Goal: Information Seeking & Learning: Understand process/instructions

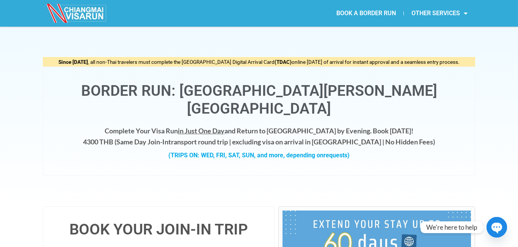
click at [220, 126] on span "in Just One Day" at bounding box center [201, 130] width 47 height 8
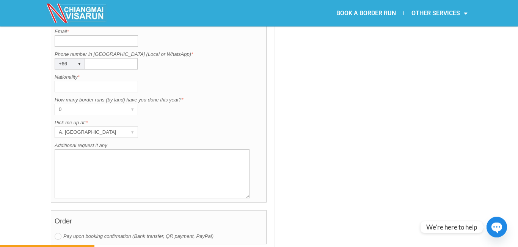
scroll to position [649, 0]
click at [132, 96] on label "How many border runs (by land) have you done this year? *" at bounding box center [159, 100] width 208 height 8
click at [129, 104] on div "▾" at bounding box center [132, 109] width 11 height 11
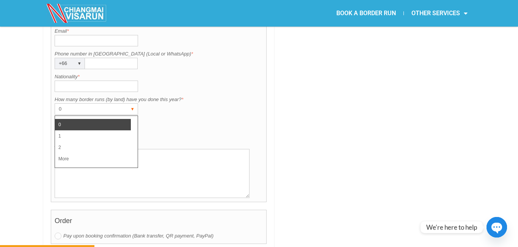
click at [129, 104] on div "▾" at bounding box center [132, 109] width 11 height 11
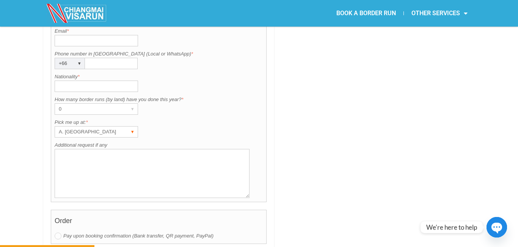
click at [108, 126] on div "A. [GEOGRAPHIC_DATA]" at bounding box center [89, 131] width 68 height 11
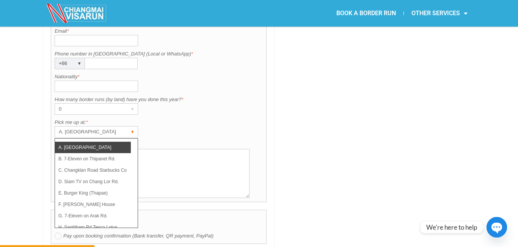
click at [108, 126] on div "A. [GEOGRAPHIC_DATA]" at bounding box center [89, 131] width 68 height 11
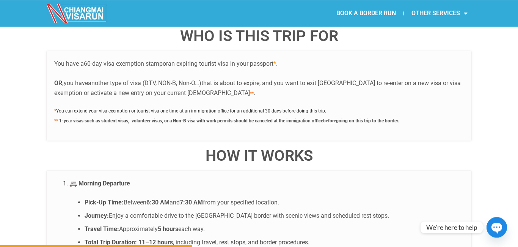
scroll to position [1341, 0]
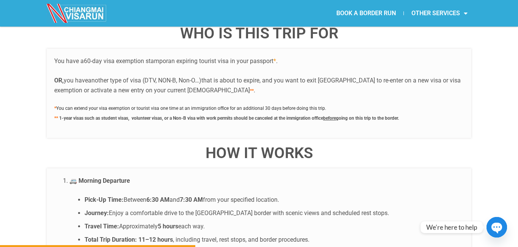
click at [335, 115] on u "before" at bounding box center [329, 117] width 13 height 5
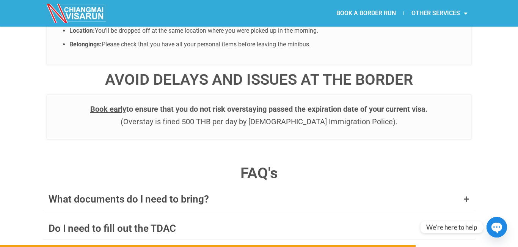
scroll to position [2855, 0]
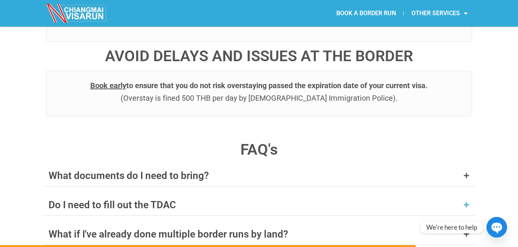
click at [187, 194] on div "Do I need to fill out the TDAC" at bounding box center [259, 204] width 433 height 21
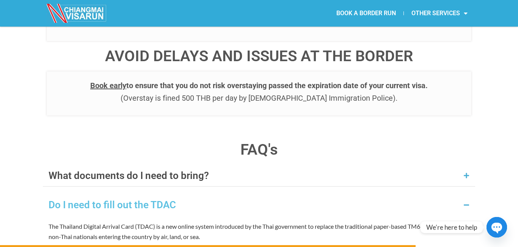
click at [189, 165] on div "What documents do I need to bring?" at bounding box center [259, 175] width 433 height 21
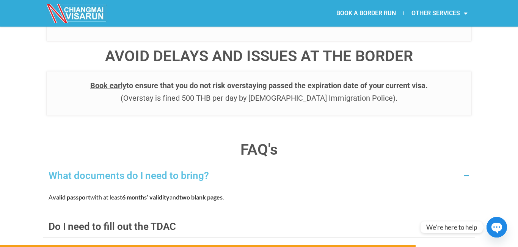
click at [182, 170] on div "What documents do I need to bring?" at bounding box center [129, 175] width 161 height 10
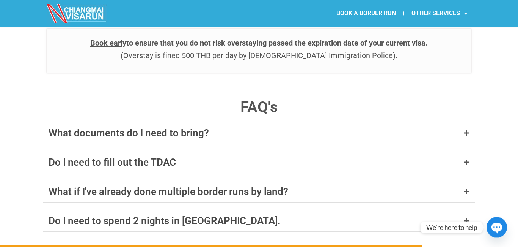
scroll to position [2898, 0]
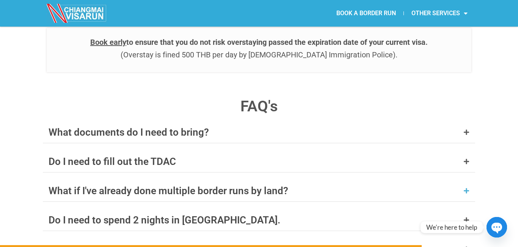
click at [242, 186] on div "What if I've already done multiple border runs by land?" at bounding box center [169, 191] width 240 height 10
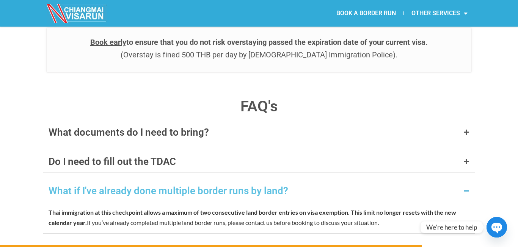
click at [242, 186] on div "What if I've already done multiple border runs by land?" at bounding box center [169, 191] width 240 height 10
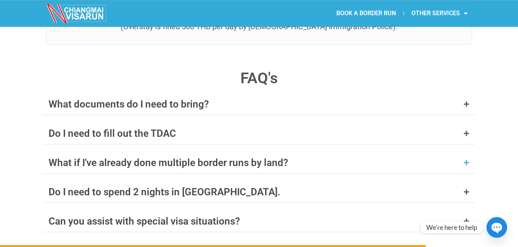
scroll to position [2941, 0]
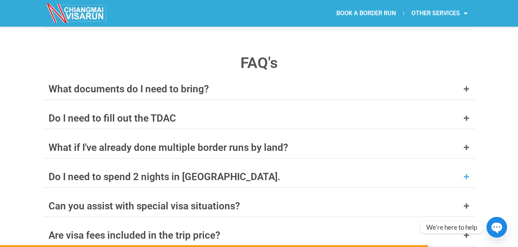
click at [206, 166] on div "Do I need to spend 2 nights in [GEOGRAPHIC_DATA]." at bounding box center [259, 176] width 433 height 21
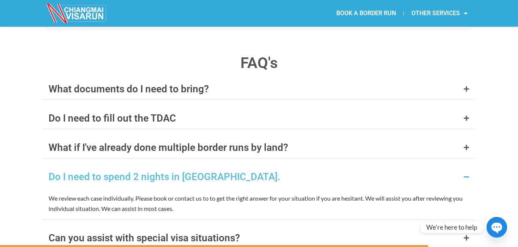
click at [206, 166] on div "Do I need to spend 2 nights in [GEOGRAPHIC_DATA]." at bounding box center [259, 176] width 433 height 21
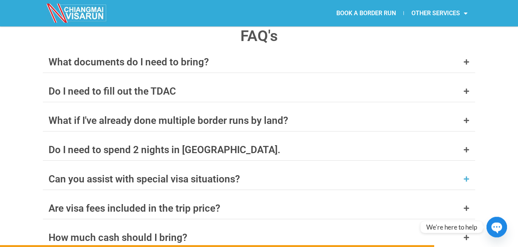
scroll to position [2985, 0]
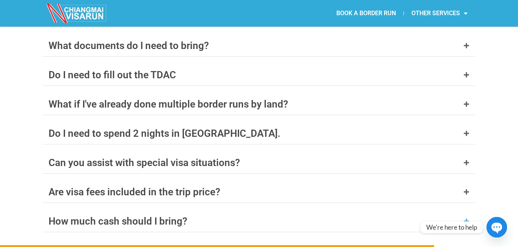
click at [204, 210] on div "How much cash should I bring?" at bounding box center [259, 220] width 433 height 21
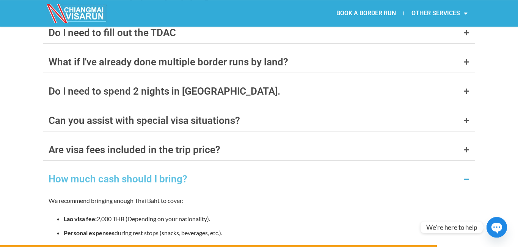
scroll to position [3071, 0]
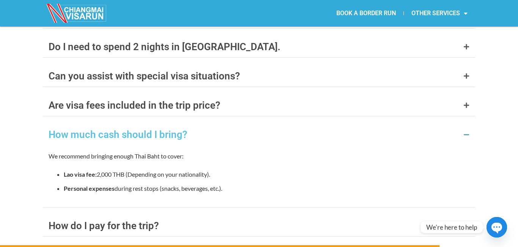
click at [209, 124] on div "How much cash should I bring?" at bounding box center [259, 134] width 433 height 21
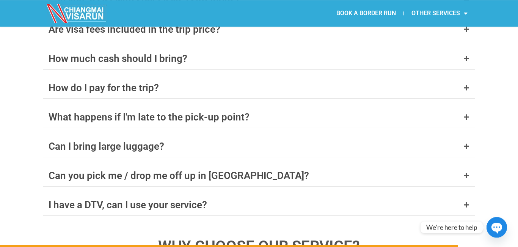
scroll to position [3158, 0]
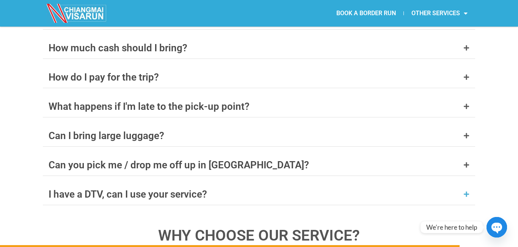
click at [241, 183] on div "I have a DTV, can I use your service?" at bounding box center [259, 193] width 433 height 21
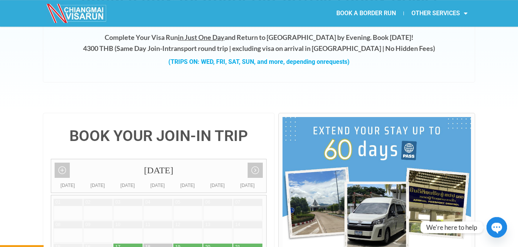
scroll to position [43, 0]
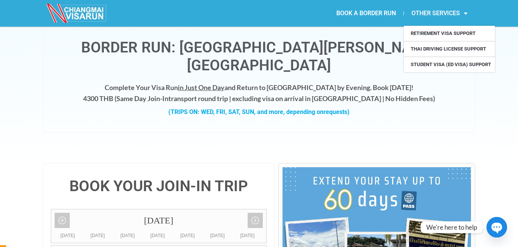
click at [463, 16] on span "Menu" at bounding box center [464, 13] width 8 height 14
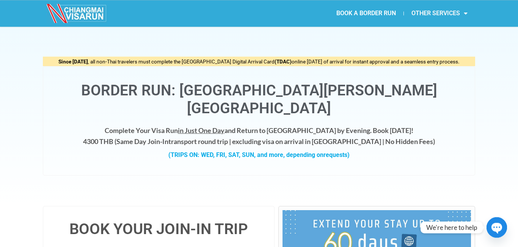
scroll to position [0, 0]
click at [463, 16] on span "Menu" at bounding box center [464, 13] width 8 height 14
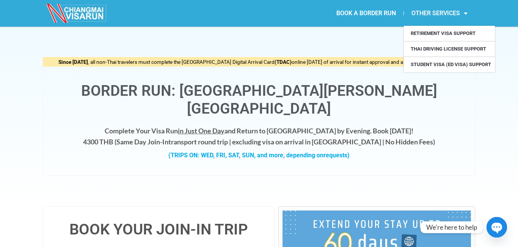
click at [482, 138] on div "Since [DATE] , all non-Thai travelers must complete the [GEOGRAPHIC_DATA] Digit…" at bounding box center [259, 116] width 518 height 179
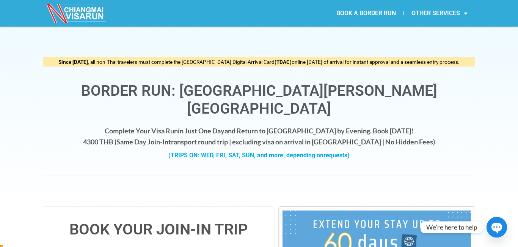
scroll to position [130, 0]
